Goal: Find specific page/section: Find specific page/section

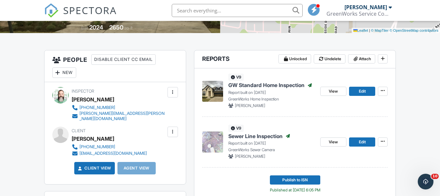
scroll to position [131, 0]
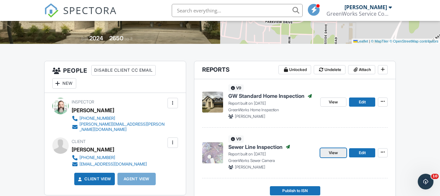
click at [330, 152] on span "View" at bounding box center [333, 152] width 9 height 7
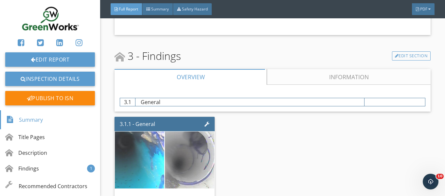
scroll to position [785, 0]
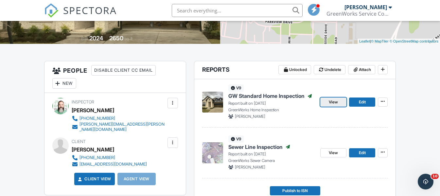
click at [339, 100] on link "View" at bounding box center [333, 101] width 26 height 9
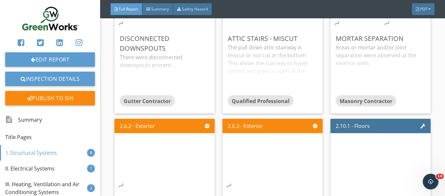
scroll to position [1570, 0]
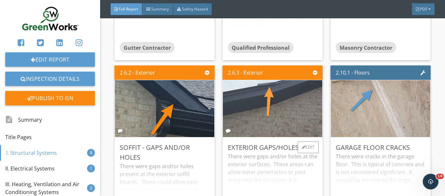
click at [274, 124] on img at bounding box center [272, 109] width 107 height 142
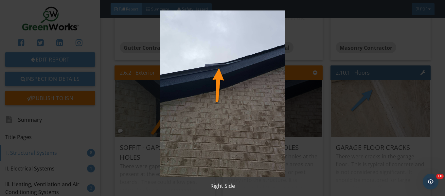
click at [310, 120] on img at bounding box center [222, 93] width 403 height 166
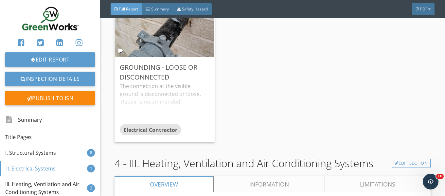
scroll to position [2126, 0]
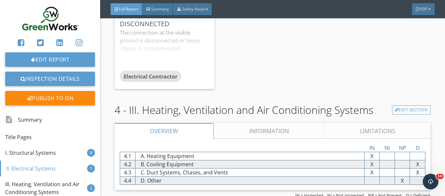
click at [257, 128] on link "Information" at bounding box center [269, 131] width 111 height 16
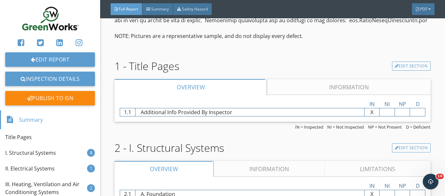
scroll to position [948, 0]
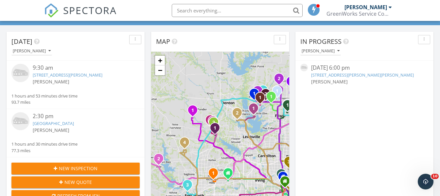
scroll to position [65, 0]
